Goal: Task Accomplishment & Management: Complete application form

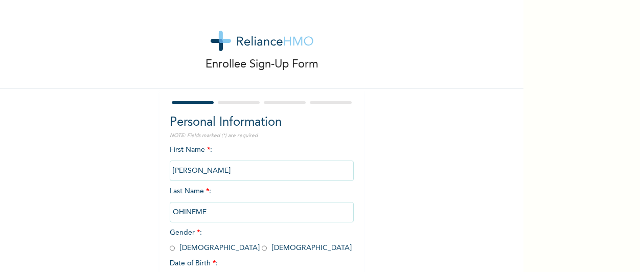
click at [478, 186] on div "Enrollee Sign-Up Form Personal Information NOTE: Fields marked (*) are required…" at bounding box center [261, 176] width 523 height 352
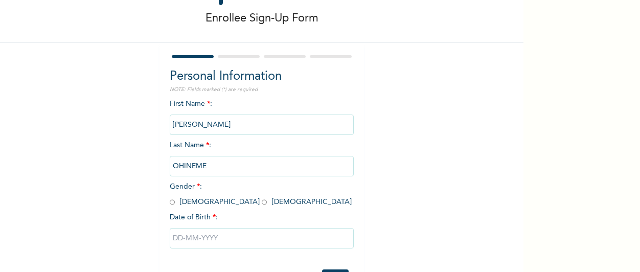
scroll to position [89, 0]
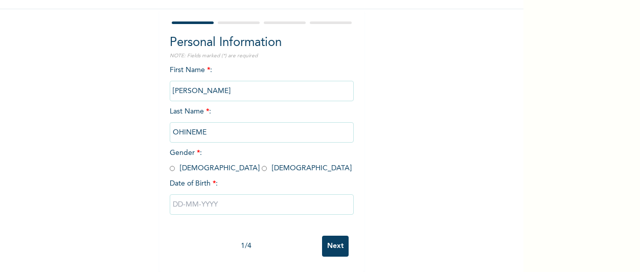
click at [170, 164] on input "radio" at bounding box center [172, 169] width 5 height 10
radio input "true"
click at [170, 194] on input "text" at bounding box center [262, 204] width 184 height 20
select select "8"
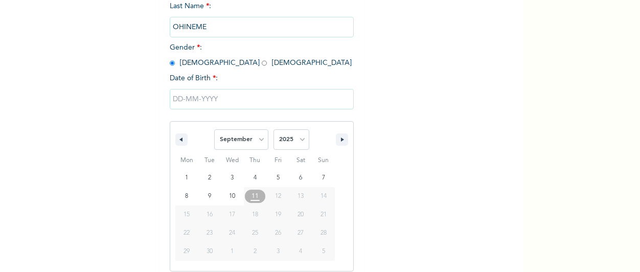
scroll to position [193, 0]
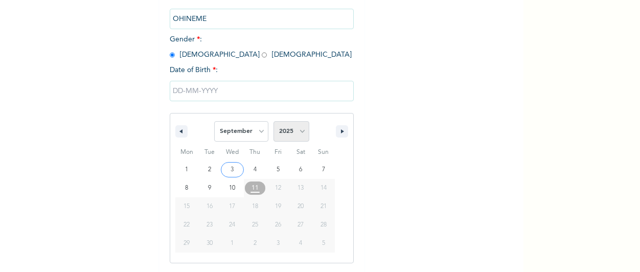
click at [301, 137] on select "2025 2024 2023 2022 2021 2020 2019 2018 2017 2016 2015 2014 2013 2012 2011 2010…" at bounding box center [291, 131] width 36 height 20
select select "1984"
click at [273, 122] on select "2025 2024 2023 2022 2021 2020 2019 2018 2017 2016 2015 2014 2013 2012 2011 2010…" at bounding box center [291, 131] width 36 height 20
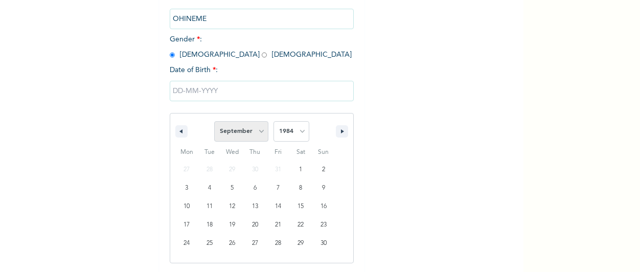
click at [259, 135] on select "January February March April May June July August September October November De…" at bounding box center [241, 131] width 54 height 20
select select "9"
click at [214, 122] on select "January February March April May June July August September October November De…" at bounding box center [241, 131] width 54 height 20
type input "[DATE]"
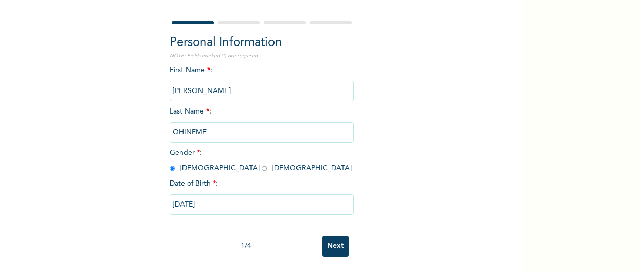
click at [333, 240] on input "Next" at bounding box center [335, 246] width 27 height 21
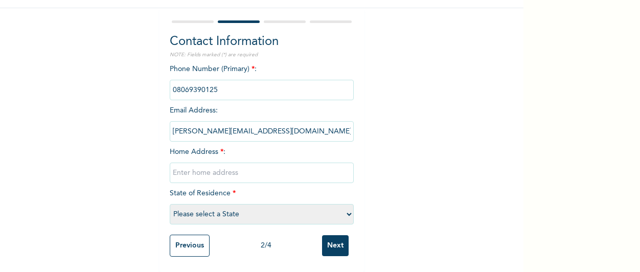
click at [188, 168] on input "text" at bounding box center [262, 173] width 184 height 20
type input "28, [PERSON_NAME] STREET, [GEOGRAPHIC_DATA], [GEOGRAPHIC_DATA]"
select select "25"
click at [330, 237] on input "Next" at bounding box center [335, 245] width 27 height 21
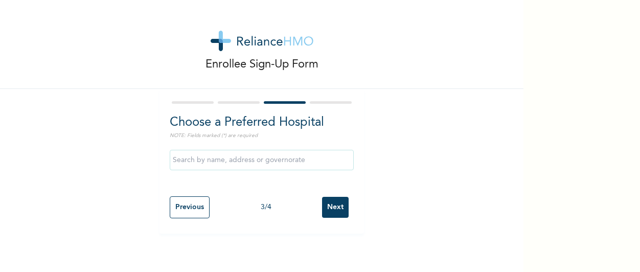
click at [285, 157] on input "text" at bounding box center [262, 160] width 184 height 20
type input "b"
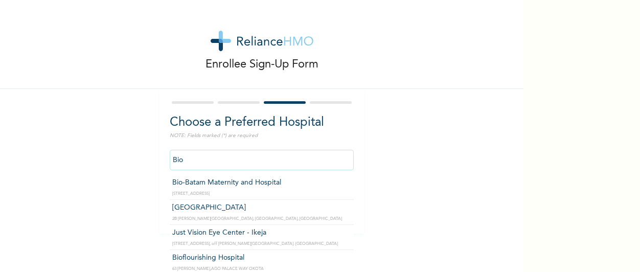
scroll to position [152, 0]
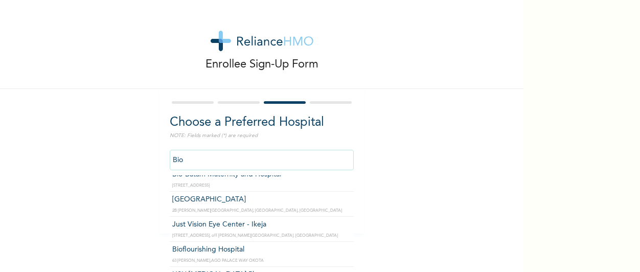
type input "Bioflourishing Hospital"
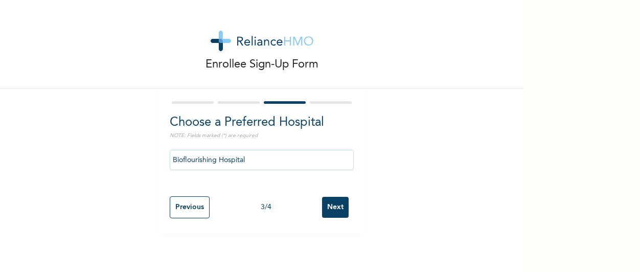
click at [337, 208] on input "Next" at bounding box center [335, 207] width 27 height 21
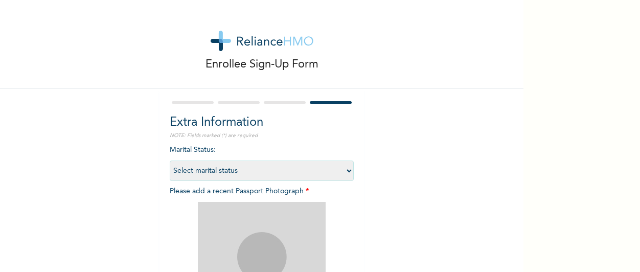
click at [403, 179] on div "Enrollee Sign-Up Form Extra Information NOTE: Fields marked (*) are required Ma…" at bounding box center [261, 220] width 523 height 440
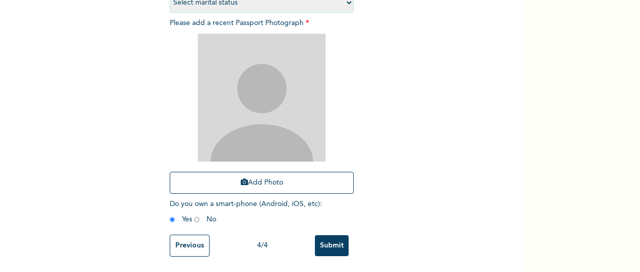
scroll to position [177, 0]
click at [88, 78] on div "Enrollee Sign-Up Form Extra Information NOTE: Fields marked (*) are required Ma…" at bounding box center [261, 52] width 523 height 440
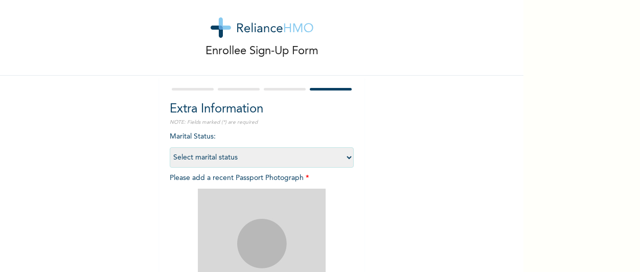
scroll to position [0, 0]
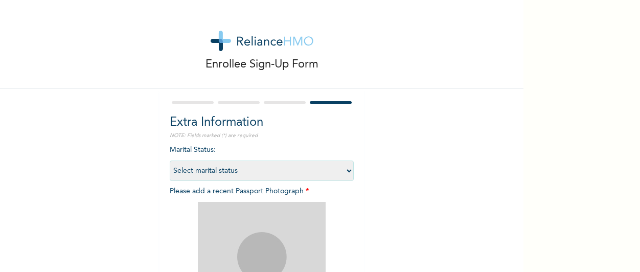
click at [382, 55] on div "Enrollee Sign-Up Form" at bounding box center [261, 44] width 523 height 89
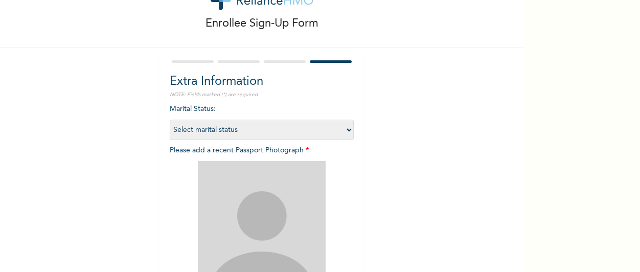
scroll to position [61, 0]
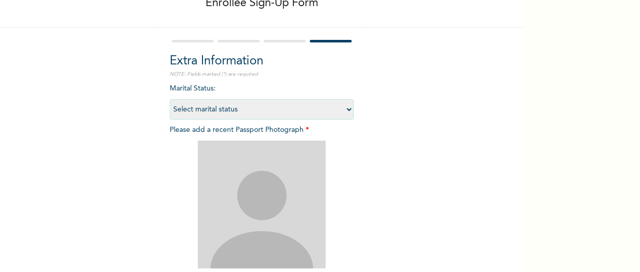
click at [342, 110] on select "Select marital status [DEMOGRAPHIC_DATA] Married [DEMOGRAPHIC_DATA] Widow/[DEMO…" at bounding box center [262, 109] width 184 height 20
click at [170, 99] on select "Select marital status [DEMOGRAPHIC_DATA] Married [DEMOGRAPHIC_DATA] Widow/[DEMO…" at bounding box center [262, 109] width 184 height 20
click at [344, 109] on select "Select marital status [DEMOGRAPHIC_DATA] Married [DEMOGRAPHIC_DATA] Widow/[DEMO…" at bounding box center [262, 109] width 184 height 20
select select "2"
click at [170, 99] on select "Select marital status [DEMOGRAPHIC_DATA] Married [DEMOGRAPHIC_DATA] Widow/[DEMO…" at bounding box center [262, 109] width 184 height 20
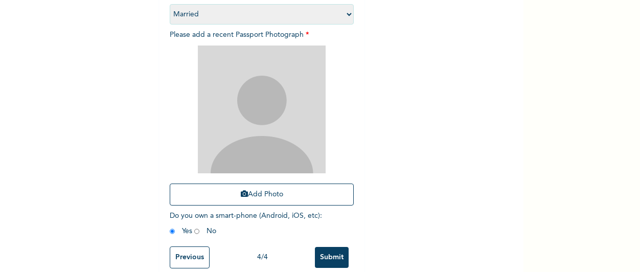
scroll to position [164, 0]
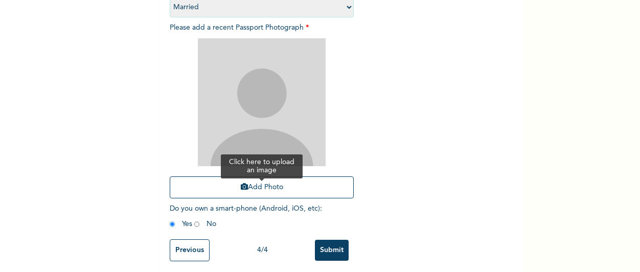
click at [297, 186] on button "Add Photo" at bounding box center [262, 187] width 184 height 22
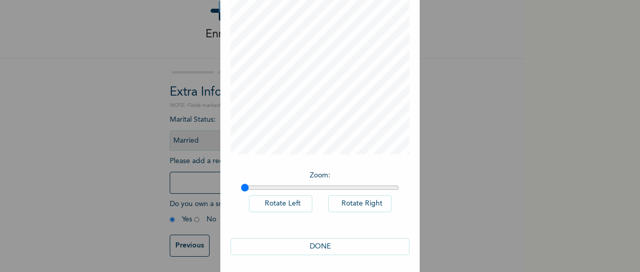
scroll to position [84, 0]
click at [313, 239] on button "DONE" at bounding box center [320, 244] width 179 height 17
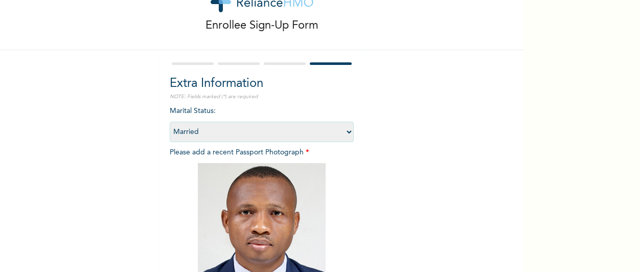
click at [423, 217] on div "Enrollee Sign-Up Form Extra Information NOTE: Fields marked (*) are required Ma…" at bounding box center [261, 181] width 523 height 440
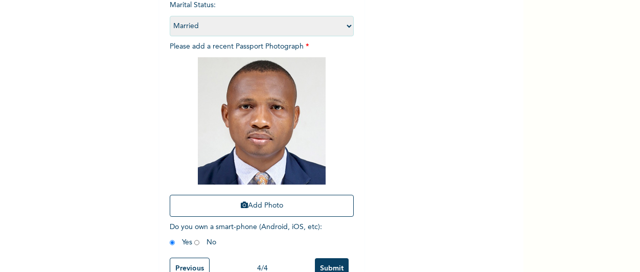
scroll to position [162, 0]
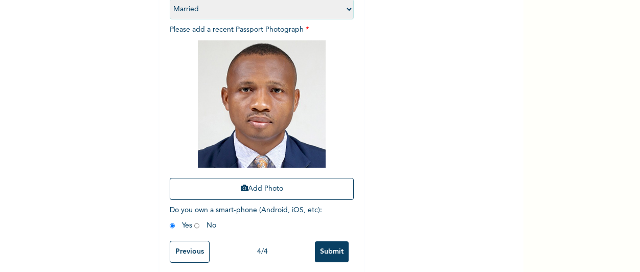
click at [335, 249] on input "Submit" at bounding box center [332, 251] width 34 height 21
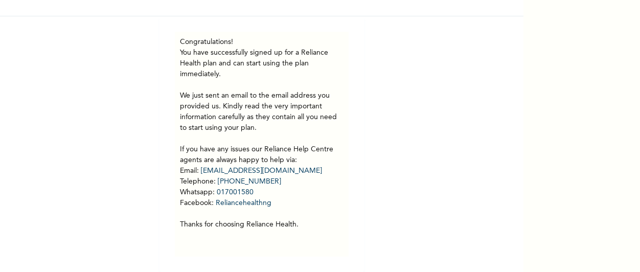
scroll to position [80, 0]
